Goal: Task Accomplishment & Management: Use online tool/utility

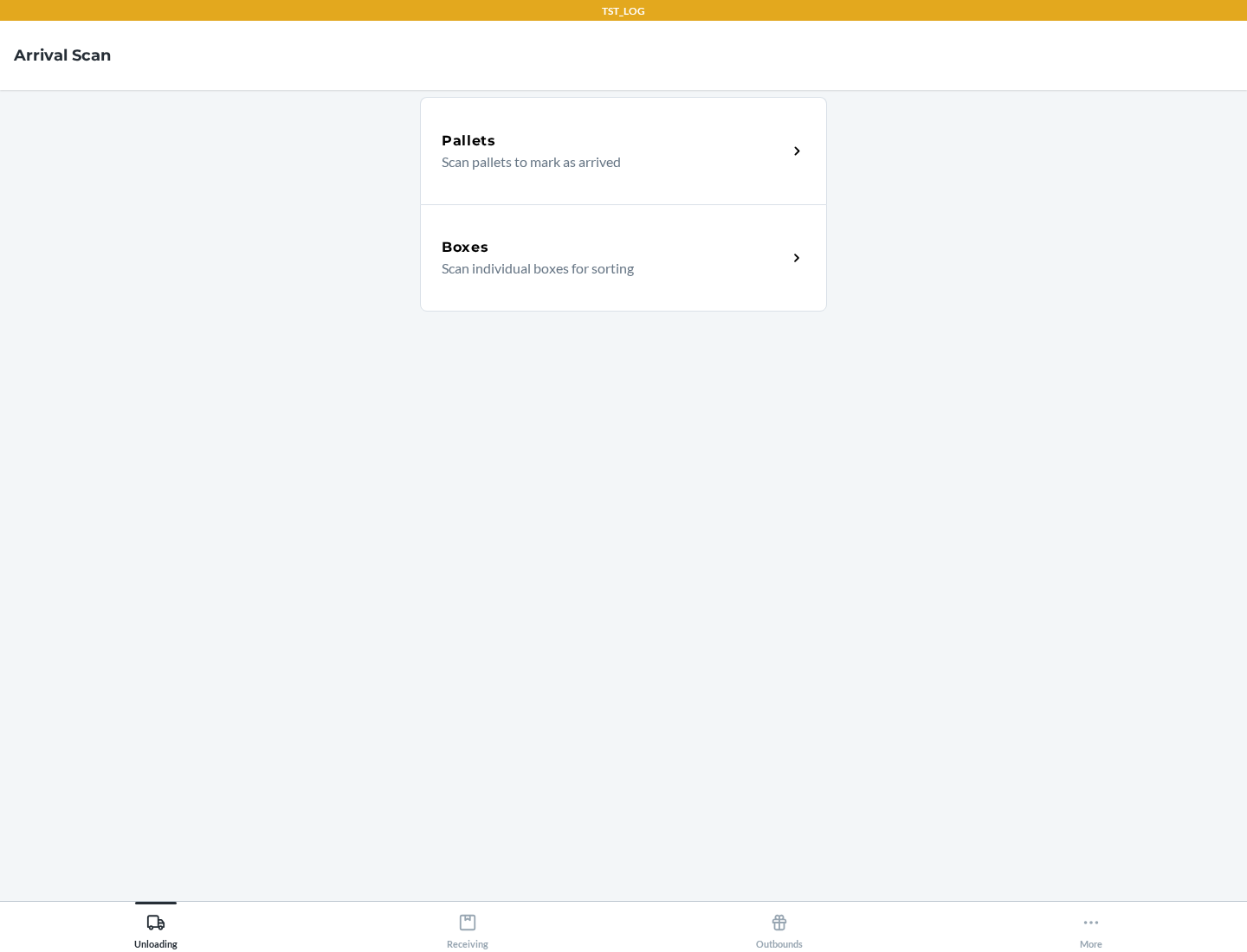
click at [614, 247] on div "Boxes" at bounding box center [614, 247] width 346 height 21
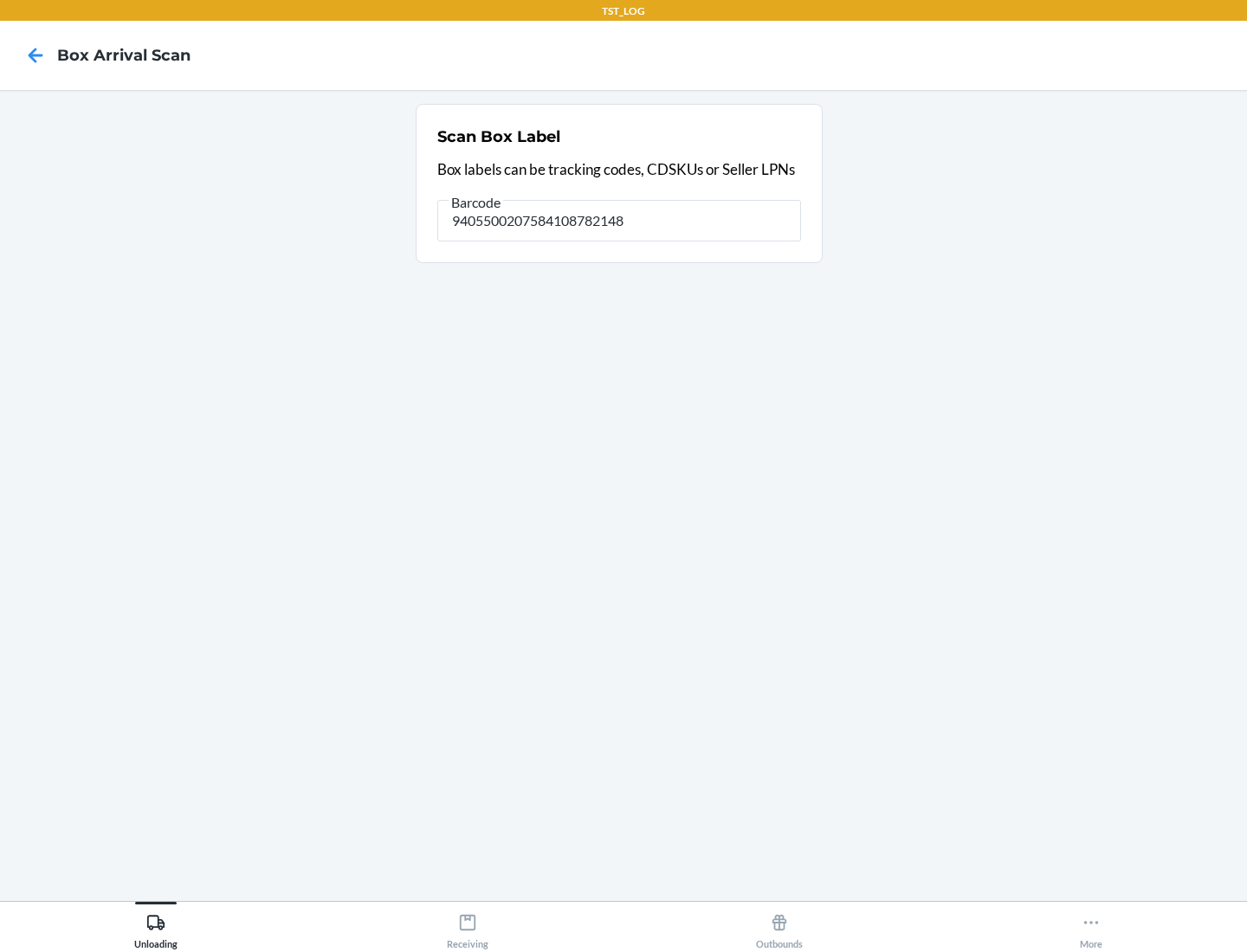
type input "9405500207584108782148"
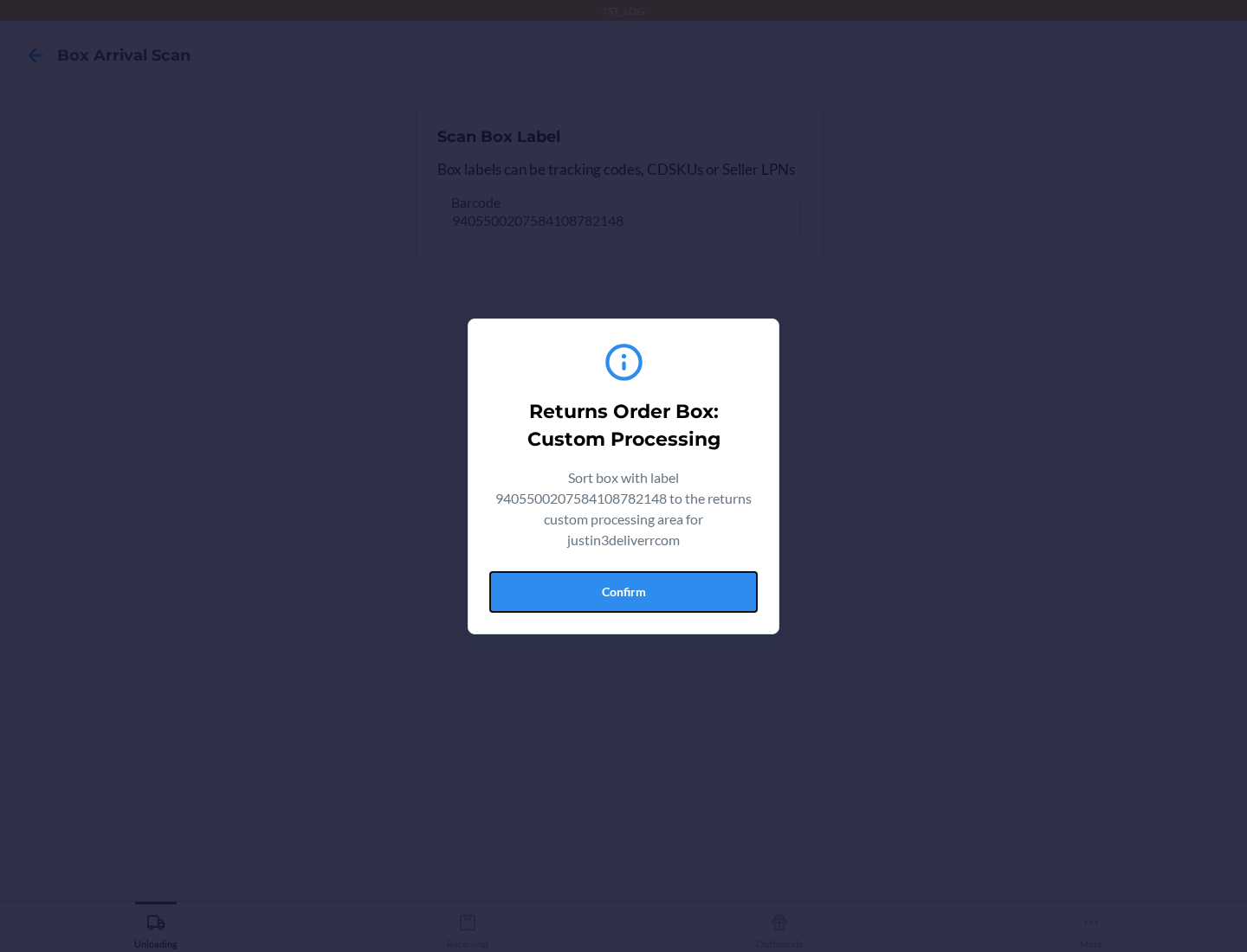
click at [623, 591] on button "Confirm" at bounding box center [623, 591] width 269 height 41
